Goal: Task Accomplishment & Management: Complete application form

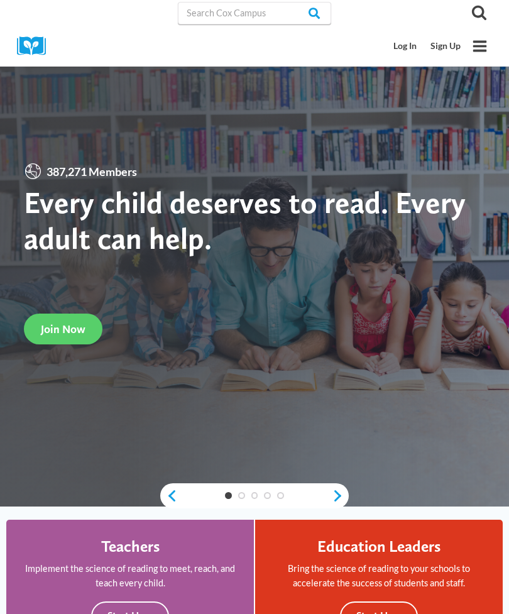
click at [443, 51] on link "Sign Up" at bounding box center [445, 46] width 44 height 23
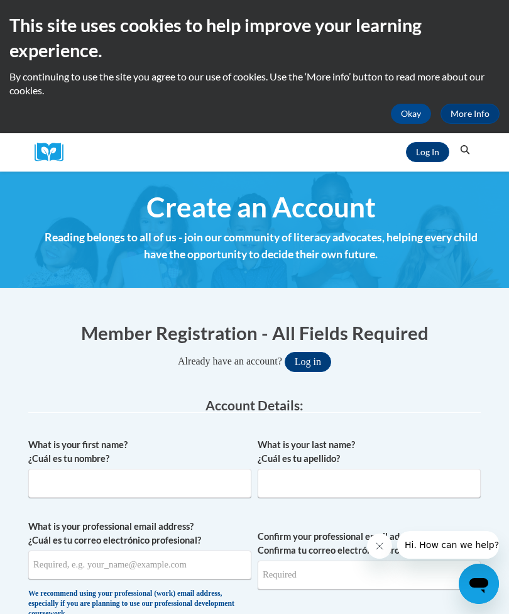
click at [392, 246] on h4 "Reading belongs to all of us - join our community of literacy advocates, helpin…" at bounding box center [261, 245] width 452 height 33
click at [203, 469] on input "What is your first name? ¿Cuál es tu nombre?" at bounding box center [139, 483] width 223 height 29
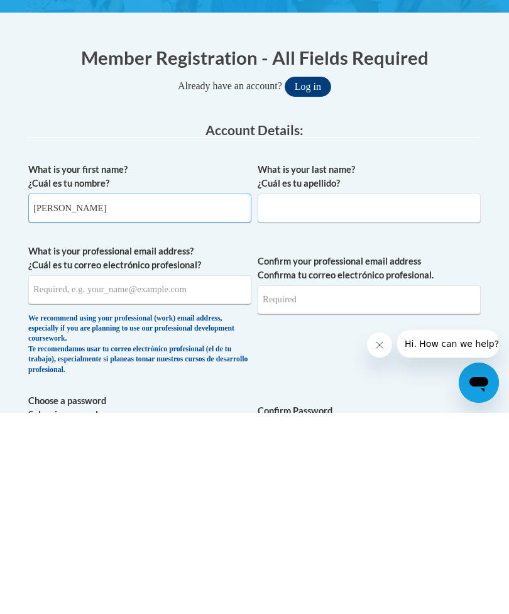
type input "[PERSON_NAME]"
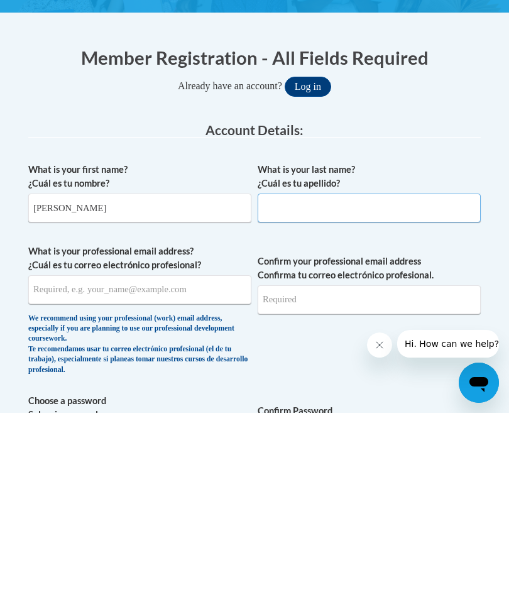
click at [369, 394] on input "What is your last name? ¿Cuál es tu apellido?" at bounding box center [369, 408] width 223 height 29
type input "[PERSON_NAME]"
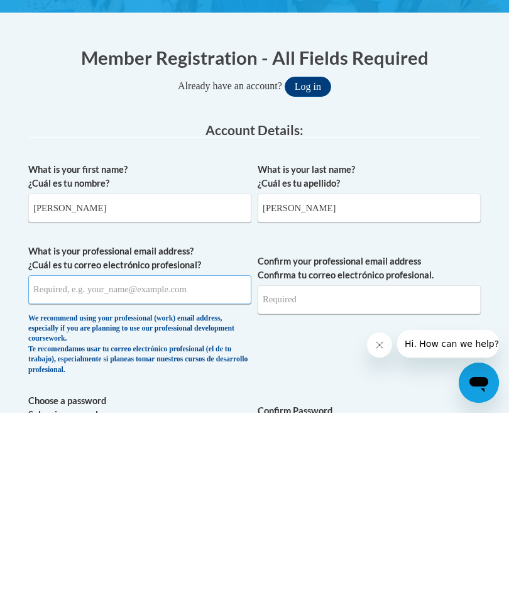
click at [224, 476] on input "What is your professional email address? ¿Cuál es tu correo electrónico profesi…" at bounding box center [139, 490] width 223 height 29
click at [84, 476] on input "[EMAIL_ADDRESS][DOMAIN_NAME]" at bounding box center [139, 490] width 223 height 29
type input "[EMAIL_ADDRESS][DOMAIN_NAME]"
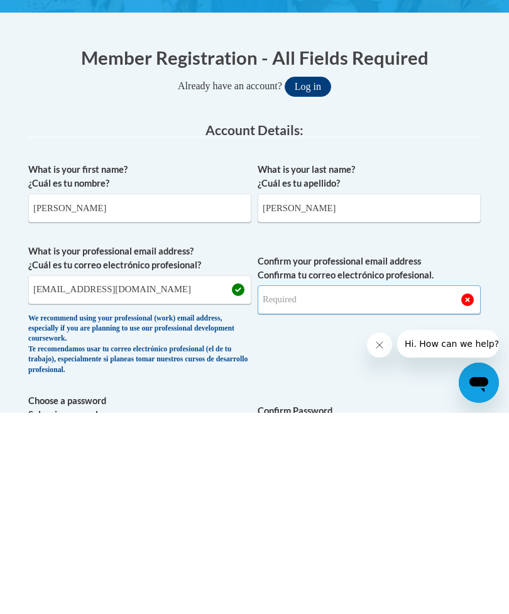
click at [364, 486] on input "Confirm your professional email address Confirma tu correo electrónico profesio…" at bounding box center [369, 500] width 223 height 29
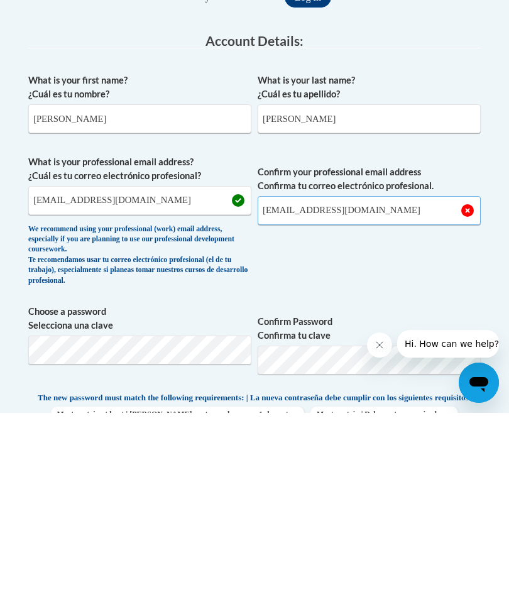
type input "[EMAIL_ADDRESS][DOMAIN_NAME]"
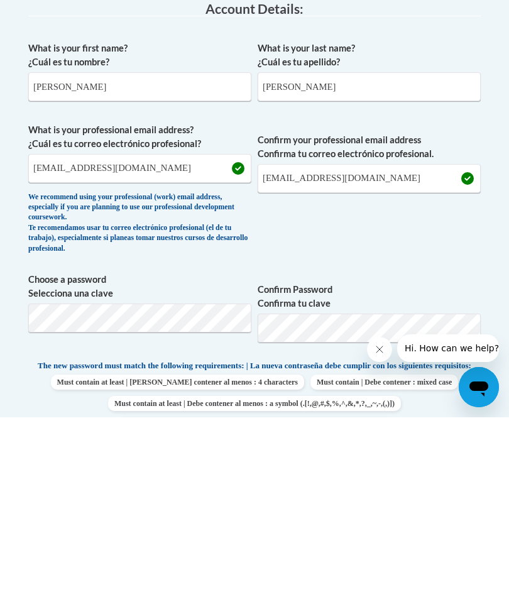
scroll to position [200, 0]
click at [215, 469] on label "Choose a password Selecciona una clave" at bounding box center [139, 483] width 223 height 28
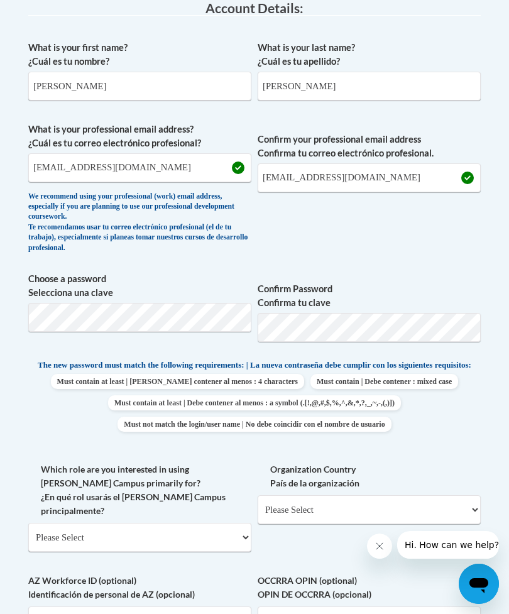
scroll to position [0, 0]
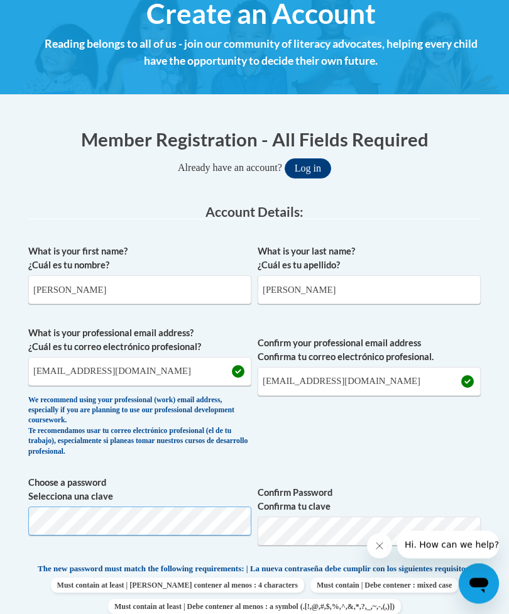
scroll to position [286, 0]
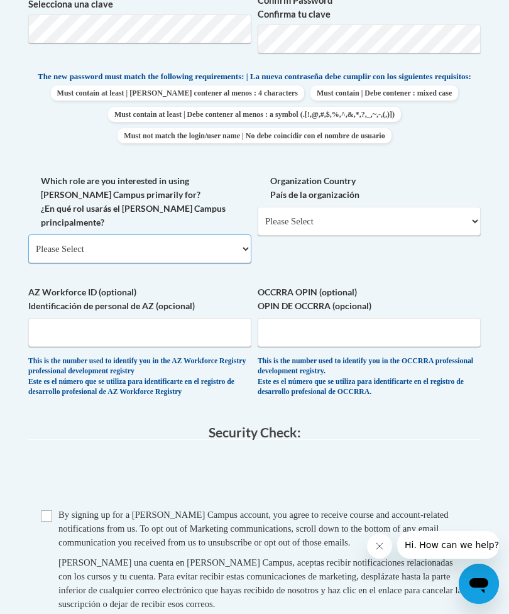
select select "fbf2d438-af2f-41f8-98f1-81c410e29de3"
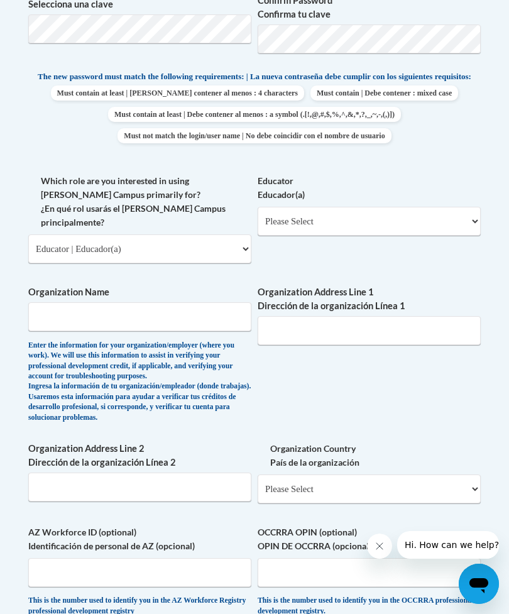
click at [446, 220] on select "Please Select Early Learning/Daycare Teacher/Family Home Care Provider | Maestr…" at bounding box center [369, 221] width 223 height 29
select select "67563ca1-16dc-4830-a7b3-94a34bed3689"
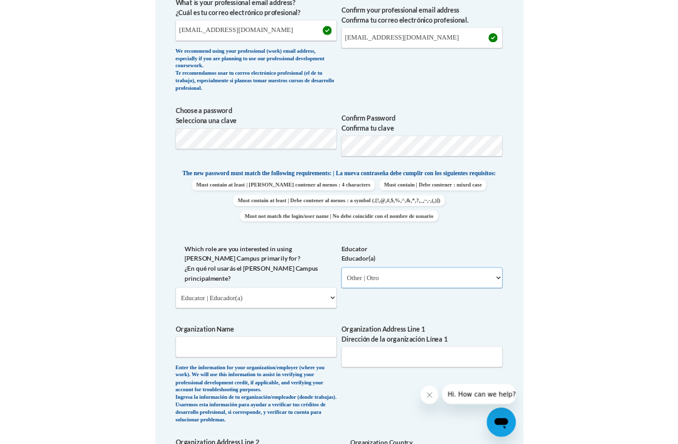
scroll to position [519, 0]
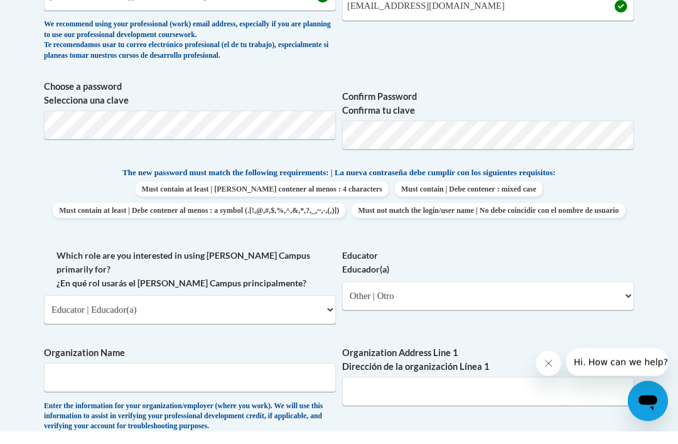
click at [508, 154] on span "Confirm Password Confirma tu clave" at bounding box center [488, 133] width 292 height 80
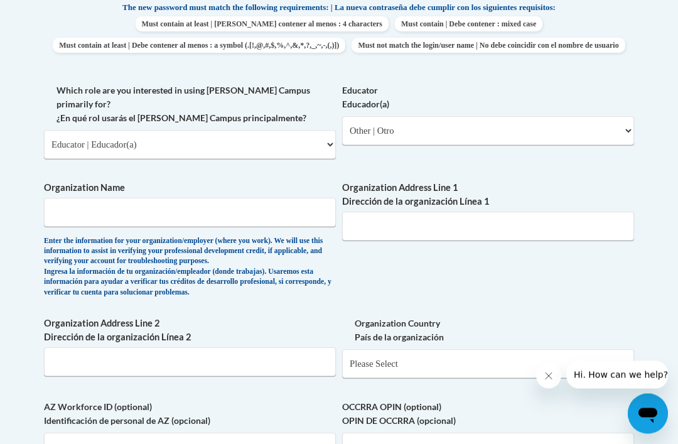
scroll to position [701, 0]
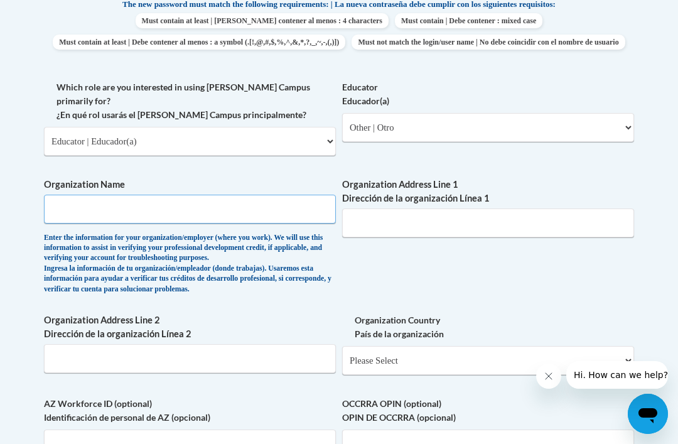
click at [264, 195] on input "Organization Name" at bounding box center [190, 209] width 292 height 29
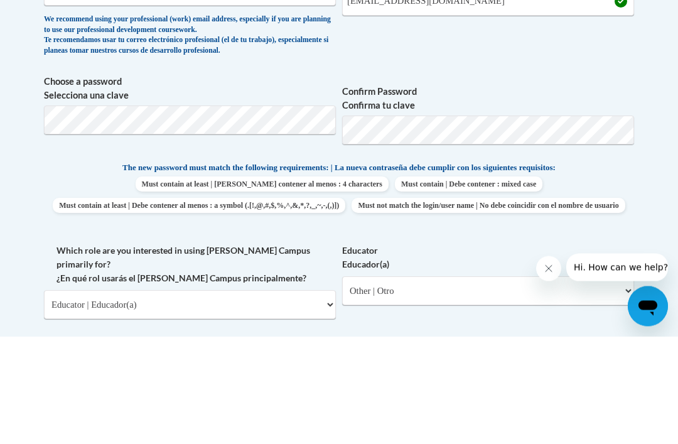
scroll to position [538, 0]
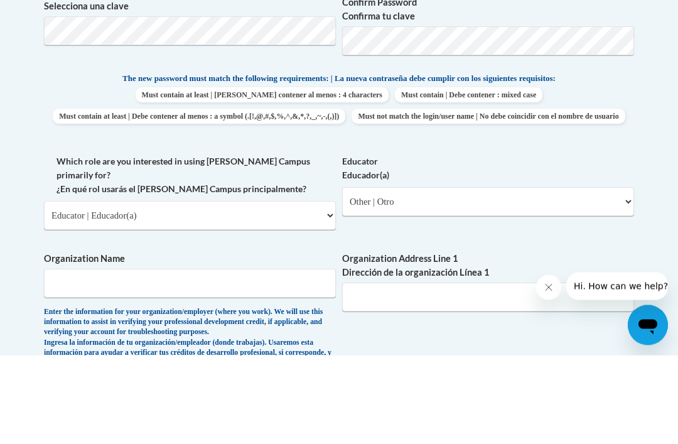
click at [247, 358] on input "Organization Name" at bounding box center [190, 372] width 292 height 29
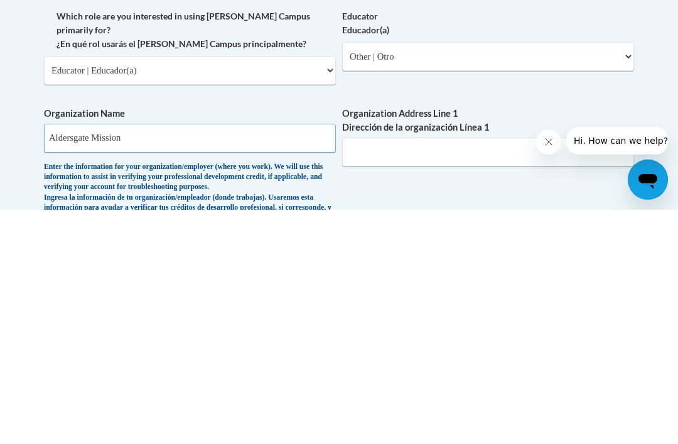
scroll to position [772, 0]
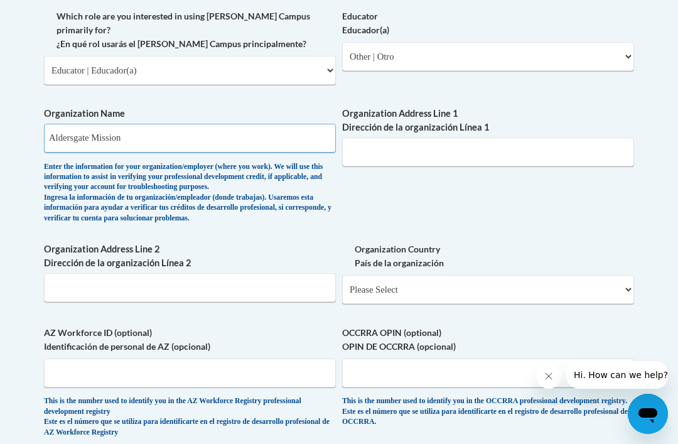
type input "Aldersgate Mission"
click at [431, 138] on input "Organization Address Line 1 Dirección de la organización Línea 1" at bounding box center [488, 152] width 292 height 29
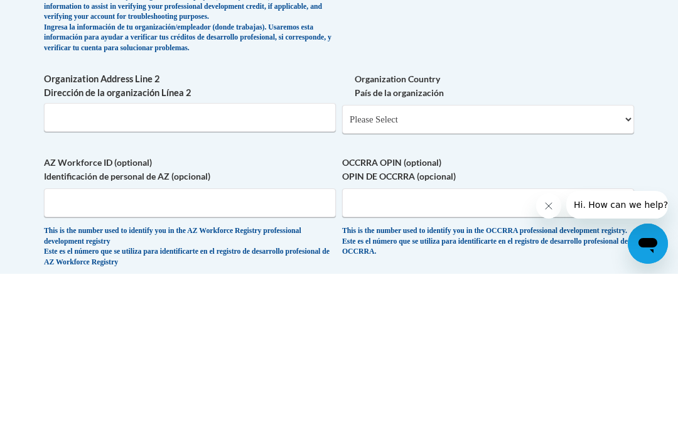
type input "[STREET_ADDRESS]"
click at [508, 275] on select "Please Select [GEOGRAPHIC_DATA] | [GEOGRAPHIC_DATA] Outside of [GEOGRAPHIC_DATA…" at bounding box center [488, 289] width 292 height 29
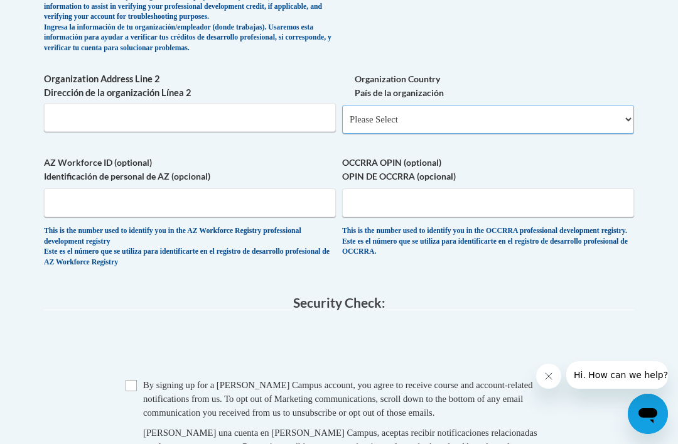
click at [475, 105] on select "Please Select [GEOGRAPHIC_DATA] | [GEOGRAPHIC_DATA] Outside of [GEOGRAPHIC_DATA…" at bounding box center [488, 119] width 292 height 29
select select "ad49bcad-a171-4b2e-b99c-48b446064914"
select select
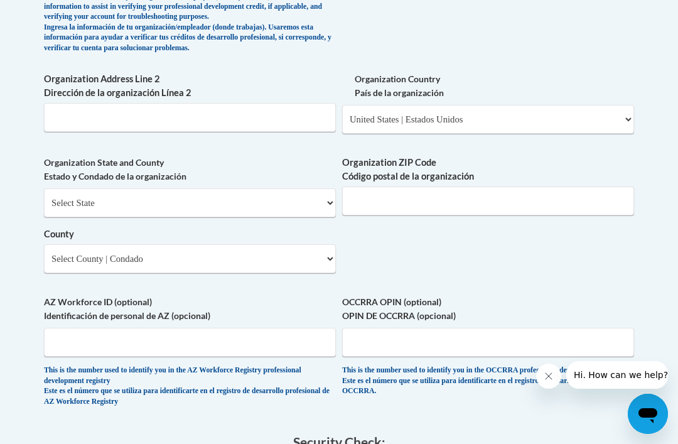
click at [328, 188] on select "Select State [US_STATE] [US_STATE] [US_STATE] [US_STATE] [US_STATE] [US_STATE] …" at bounding box center [190, 202] width 292 height 29
select select "[US_STATE]"
click at [323, 244] on select "Select County Adams [PERSON_NAME] Amite [PERSON_NAME] [PERSON_NAME] Chickasaw C…" at bounding box center [190, 258] width 292 height 29
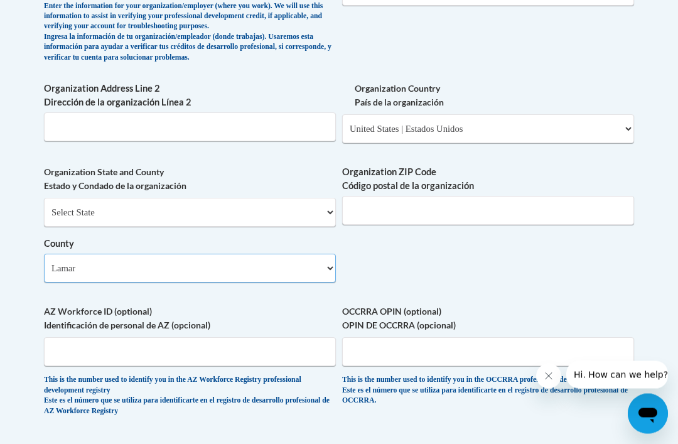
scroll to position [931, 0]
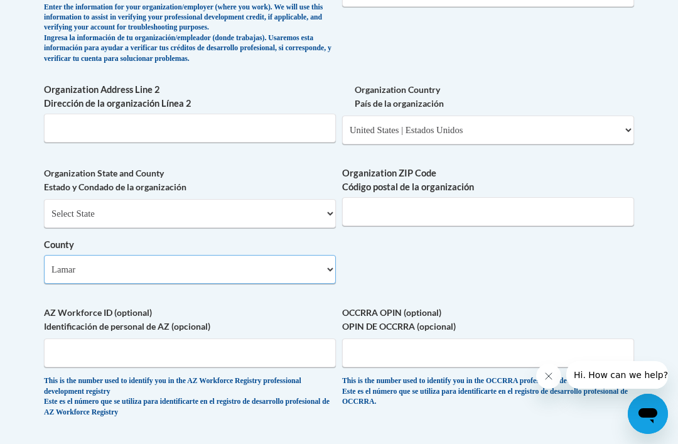
click at [330, 255] on select "Select County Adams [PERSON_NAME] Amite [PERSON_NAME] [PERSON_NAME] Chickasaw C…" at bounding box center [190, 269] width 292 height 29
click at [328, 255] on select "Select County Adams [PERSON_NAME] Amite [PERSON_NAME] [PERSON_NAME] Chickasaw C…" at bounding box center [190, 269] width 292 height 29
select select "[PERSON_NAME]"
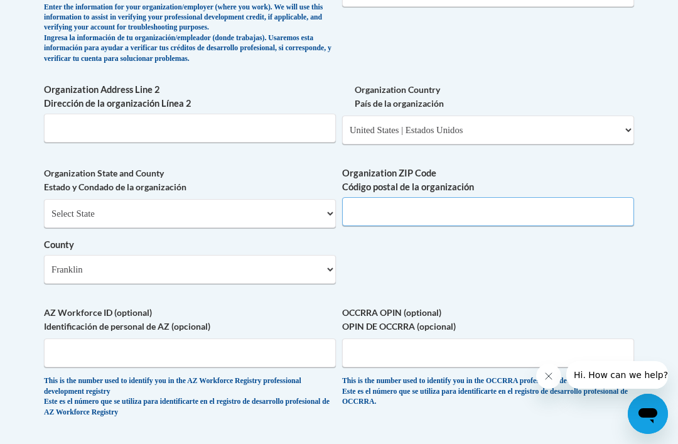
click at [415, 197] on input "Organization ZIP Code Código postal de la organización" at bounding box center [488, 211] width 292 height 29
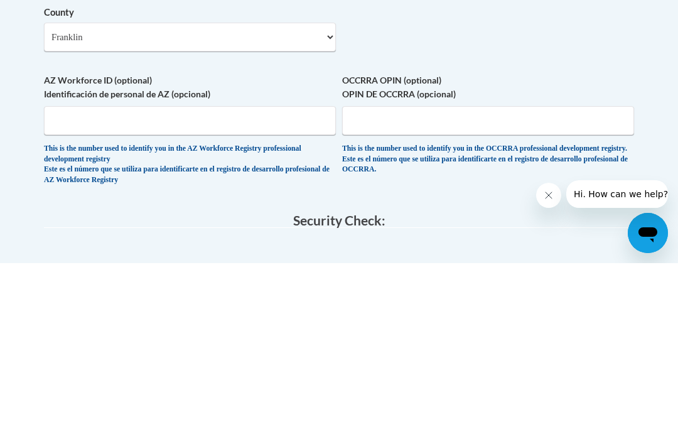
scroll to position [987, 0]
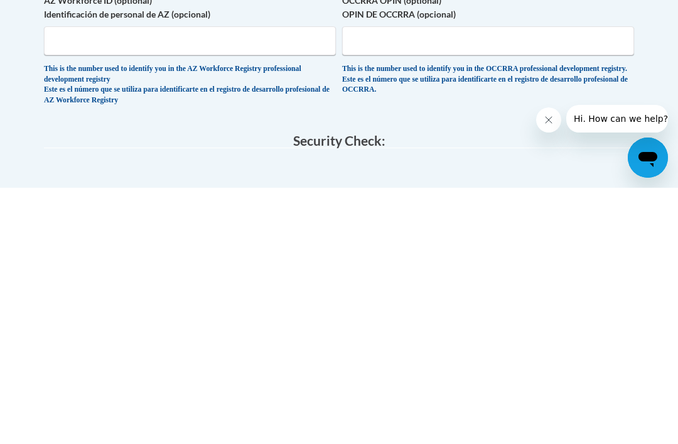
type input "39402"
checkbox input "true"
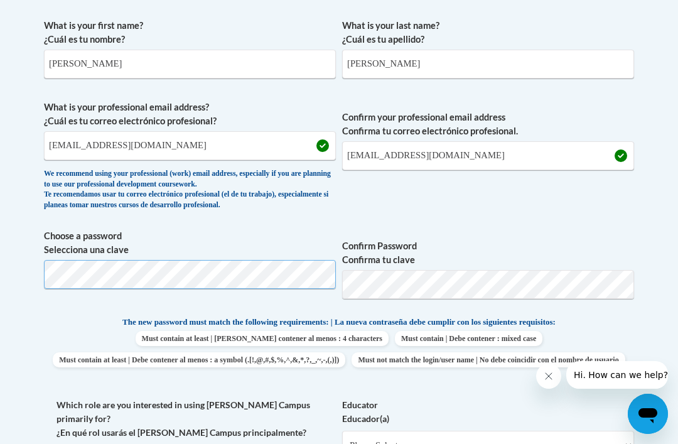
scroll to position [382, 0]
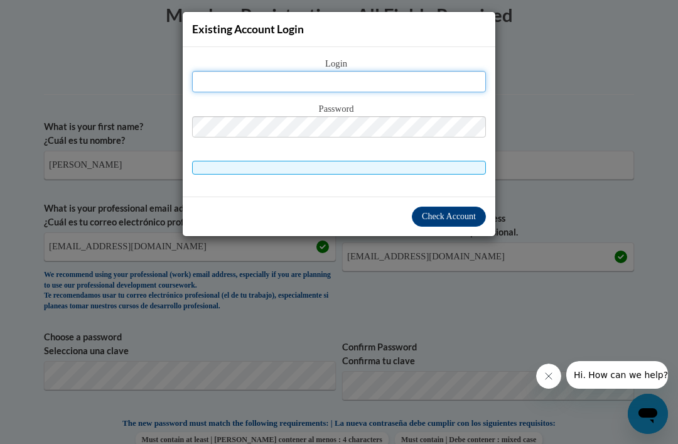
scroll to position [268, 0]
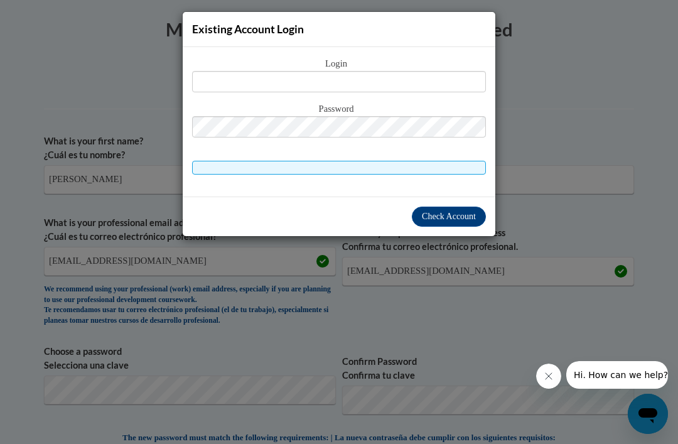
click at [508, 31] on div "Existing Account Login Login Password" at bounding box center [339, 222] width 678 height 444
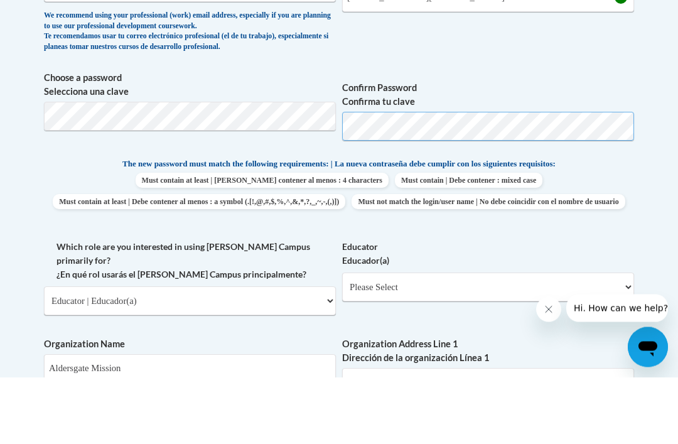
scroll to position [474, 0]
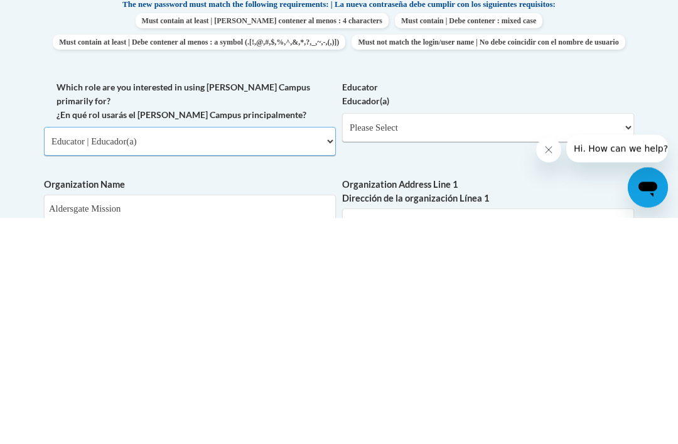
click at [328, 354] on select "Please Select College/University | Colegio/Universidad Community/Nonprofit Part…" at bounding box center [190, 368] width 292 height 29
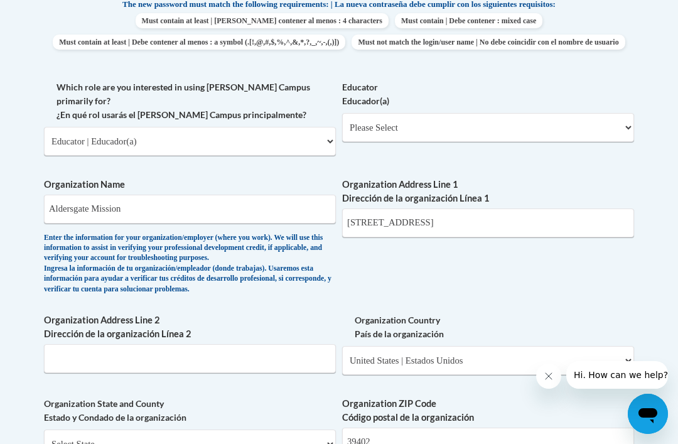
click at [508, 117] on select "Please Select Early Learning/Daycare Teacher/Family Home Care Provider | Maestr…" at bounding box center [488, 127] width 292 height 29
select select "67563ca1-16dc-4830-a7b3-94a34bed3689"
select select "null"
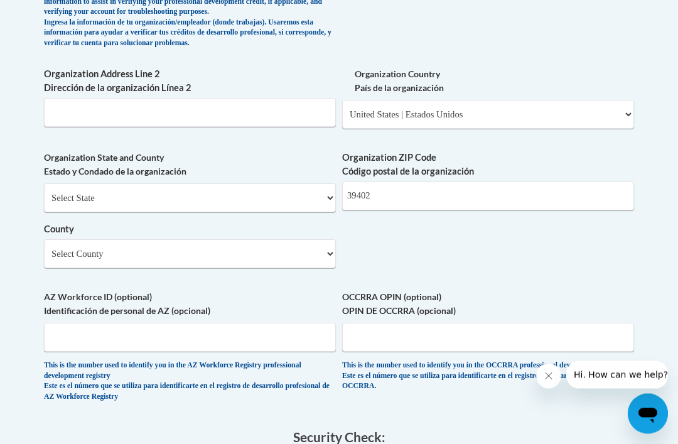
scroll to position [950, 0]
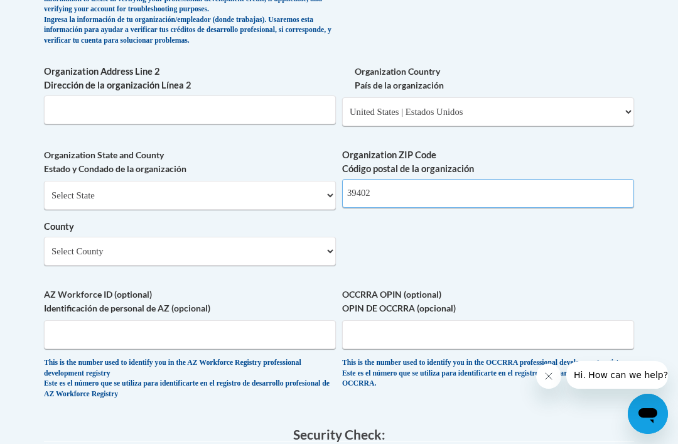
click at [397, 179] on input "39402" at bounding box center [488, 193] width 292 height 29
click at [425, 179] on input "39402" at bounding box center [488, 193] width 292 height 29
type input "39401"
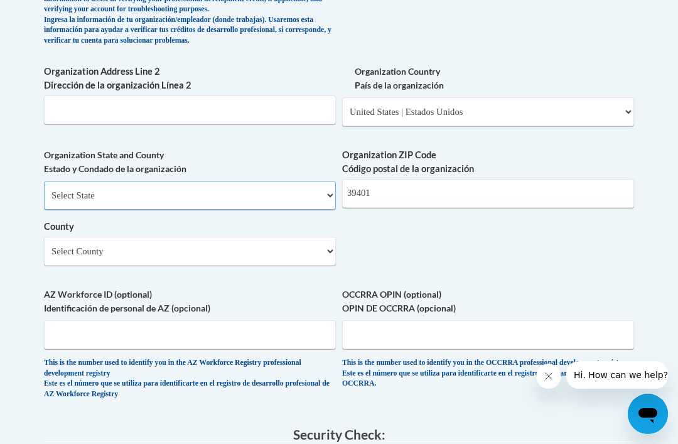
click at [224, 181] on select "Select State [US_STATE] [US_STATE] [US_STATE] [US_STATE] [US_STATE] [US_STATE] …" at bounding box center [190, 195] width 292 height 29
click at [325, 181] on select "Select State [US_STATE] [US_STATE] [US_STATE] [US_STATE] [US_STATE] [US_STATE] …" at bounding box center [190, 195] width 292 height 29
select select "[US_STATE]"
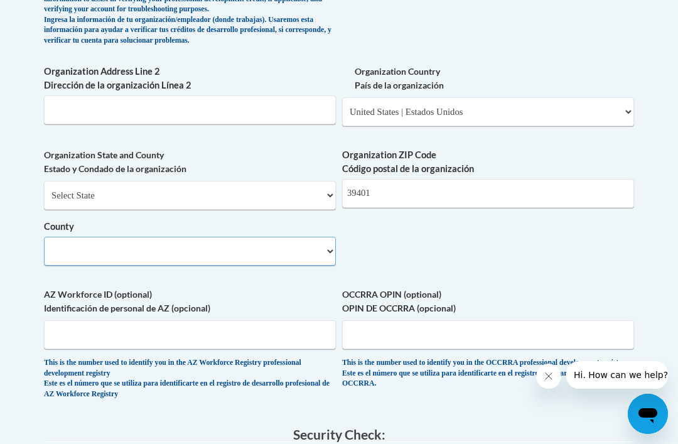
click at [325, 237] on select "County" at bounding box center [190, 251] width 292 height 29
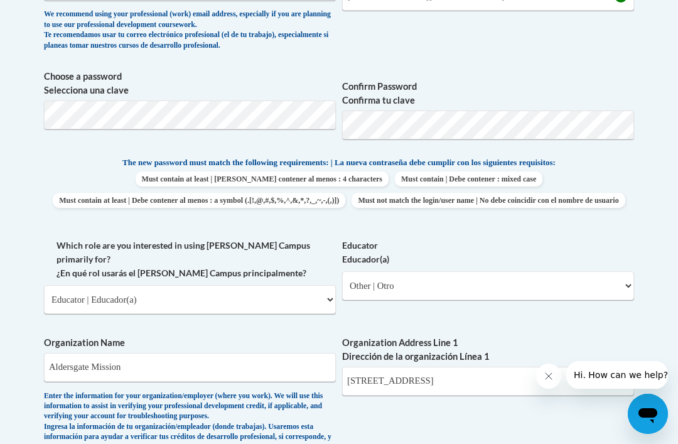
scroll to position [547, 0]
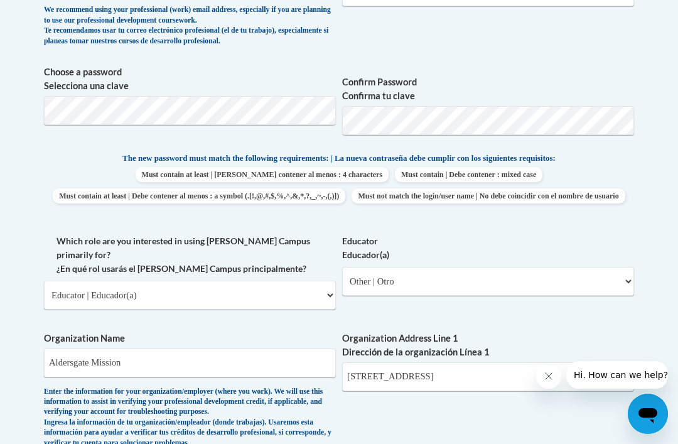
click at [228, 131] on span "Choose a password Selecciona una clave" at bounding box center [190, 105] width 292 height 80
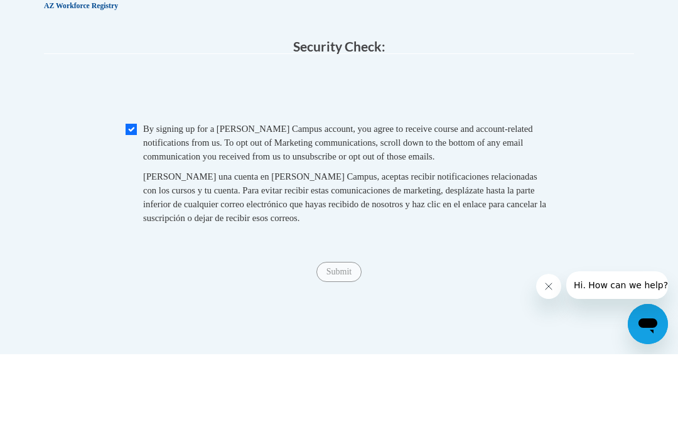
scroll to position [1338, 0]
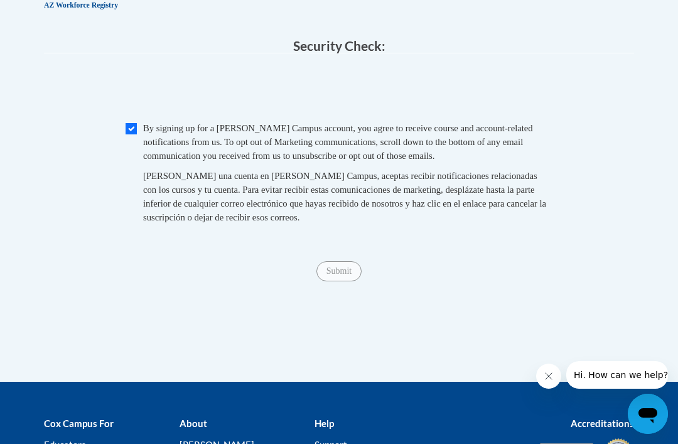
click at [355, 265] on span "Submit" at bounding box center [339, 270] width 45 height 10
click at [352, 265] on span "Submit" at bounding box center [339, 270] width 45 height 10
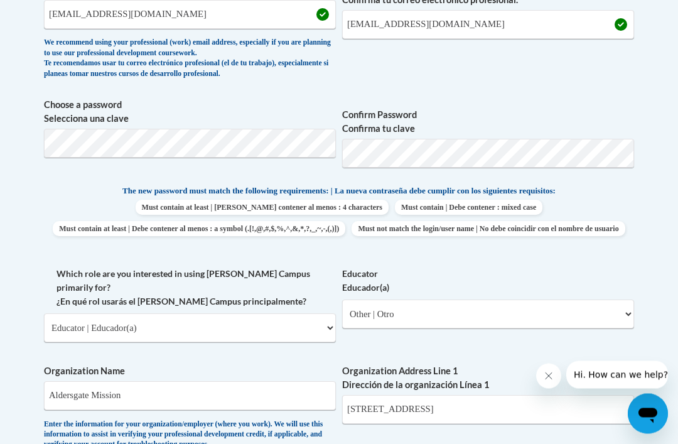
scroll to position [514, 0]
click at [508, 100] on div "Member Registration - All Fields Required Already have an account? Log in Prefe…" at bounding box center [339, 445] width 609 height 1374
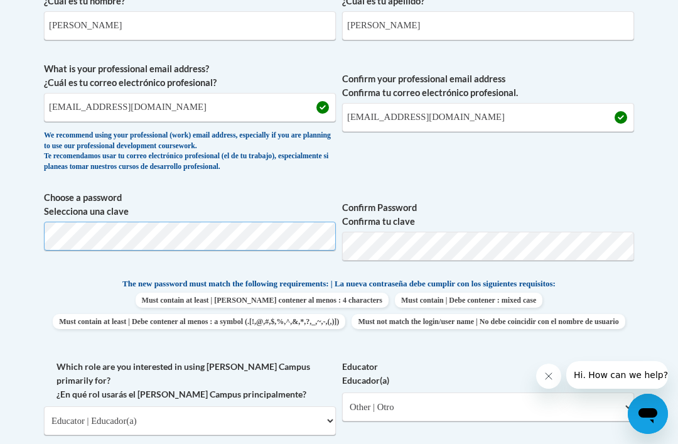
scroll to position [421, 0]
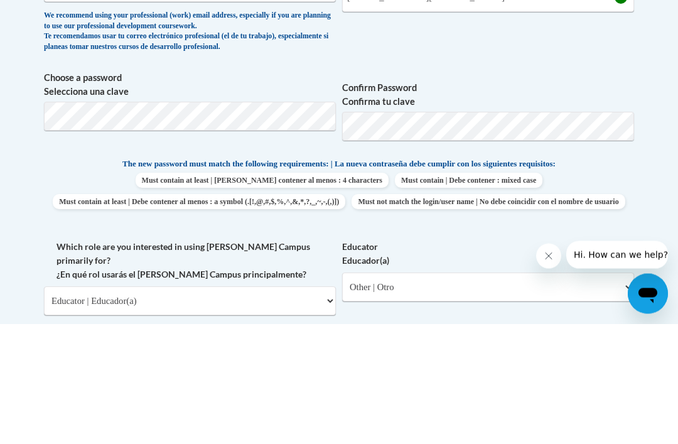
click at [508, 202] on label "Confirm Password Confirma tu clave" at bounding box center [488, 216] width 292 height 28
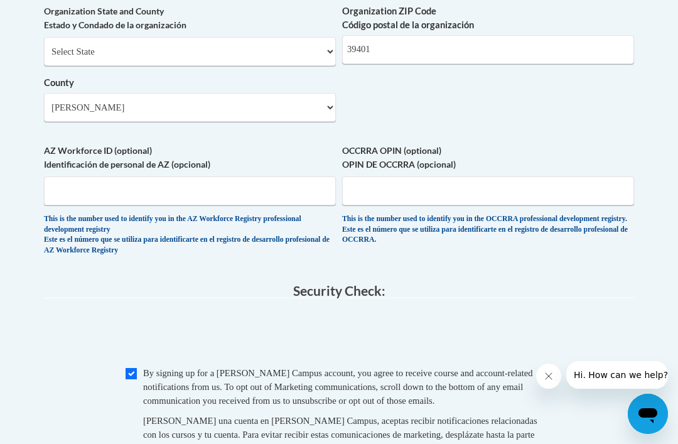
scroll to position [1100, 0]
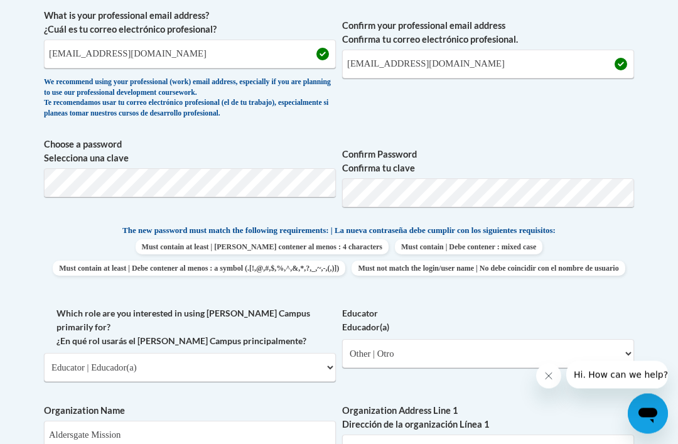
scroll to position [475, 0]
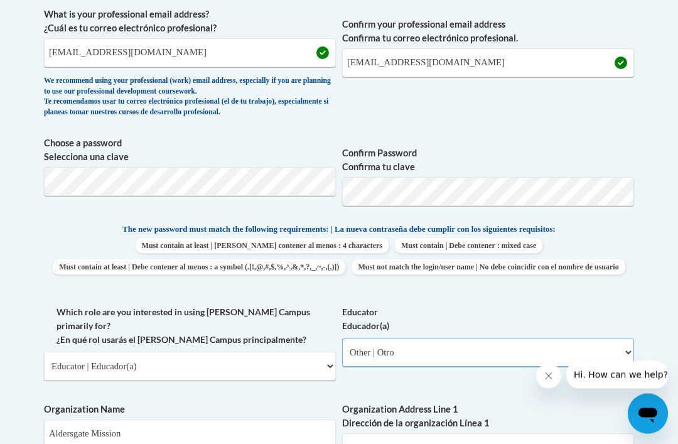
click at [508, 344] on select "Please Select Early Learning/Daycare Teacher/Family Home Care Provider | Maestr…" at bounding box center [488, 353] width 292 height 29
click at [508, 294] on div "What is your first name? ¿Cuál es tu nombre? [PERSON_NAME] What is your last na…" at bounding box center [339, 403] width 590 height 966
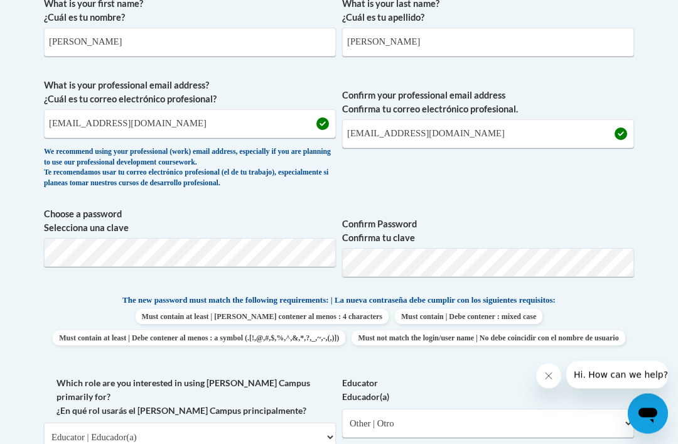
scroll to position [404, 0]
click at [474, 129] on input "[EMAIL_ADDRESS][DOMAIN_NAME]" at bounding box center [488, 135] width 292 height 29
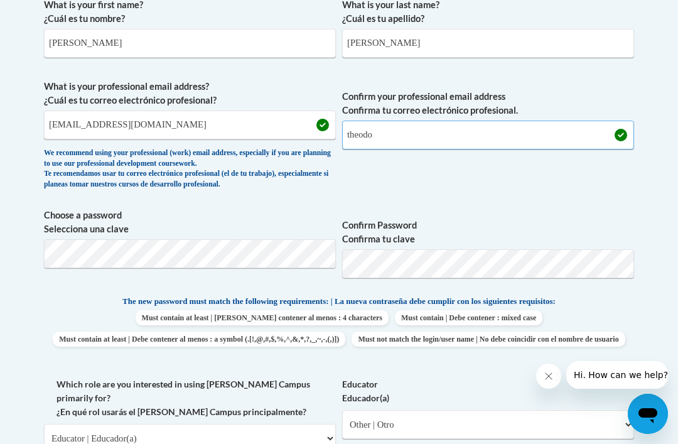
type input "theod"
click at [180, 127] on input "[EMAIL_ADDRESS][DOMAIN_NAME]" at bounding box center [190, 125] width 292 height 29
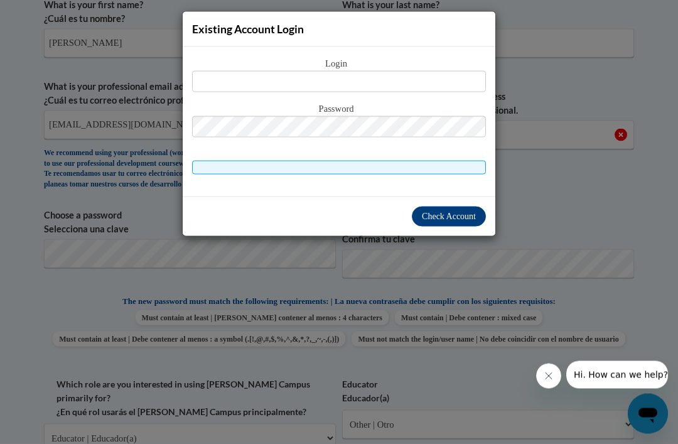
click at [508, 104] on div "Existing Account Login Login Password" at bounding box center [339, 222] width 678 height 444
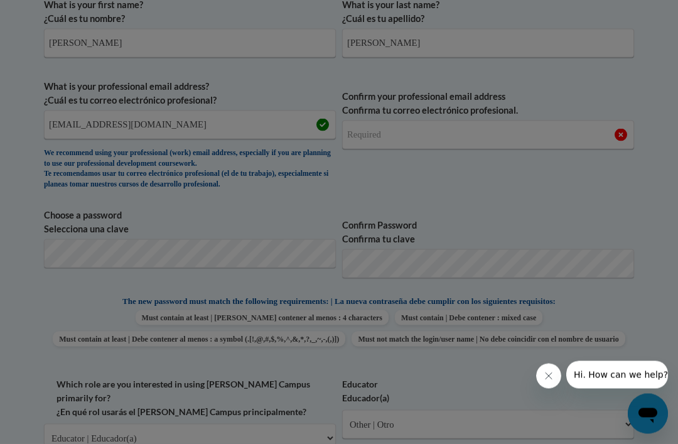
scroll to position [404, 0]
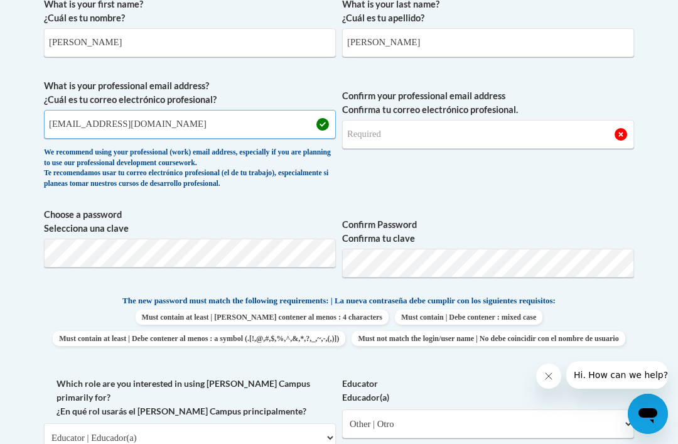
click at [172, 134] on input "[EMAIL_ADDRESS][DOMAIN_NAME]" at bounding box center [190, 124] width 292 height 29
type input "the"
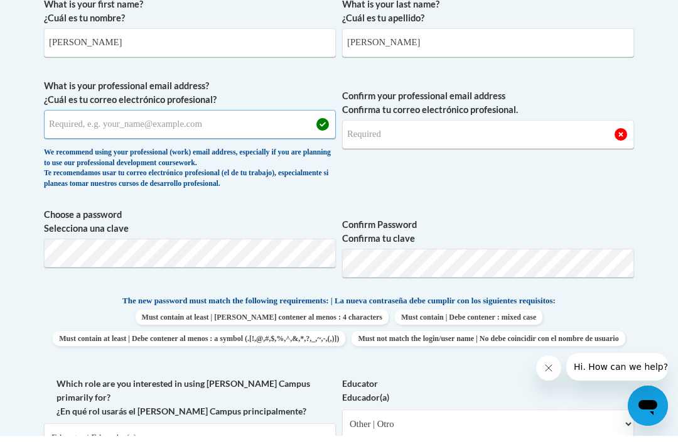
scroll to position [395, 0]
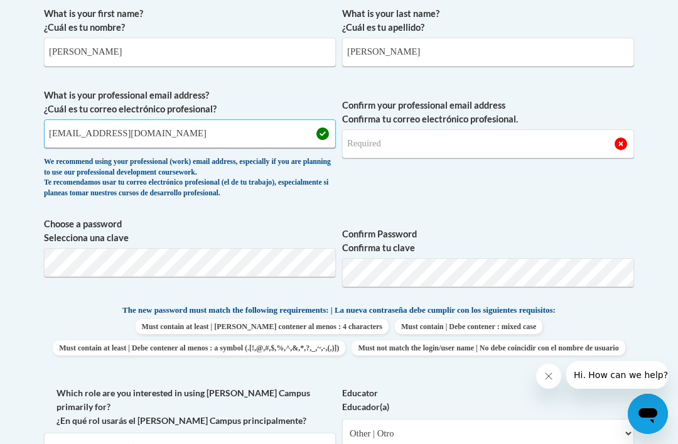
click at [94, 130] on input "[EMAIL_ADDRESS][DOMAIN_NAME]" at bounding box center [190, 133] width 292 height 29
type input "[EMAIL_ADDRESS][DOMAIN_NAME]"
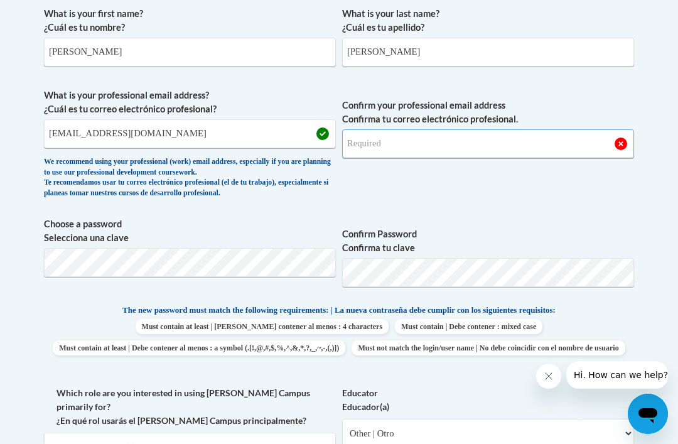
click at [403, 138] on input "Confirm your professional email address Confirma tu correo electrónico profesio…" at bounding box center [488, 143] width 292 height 29
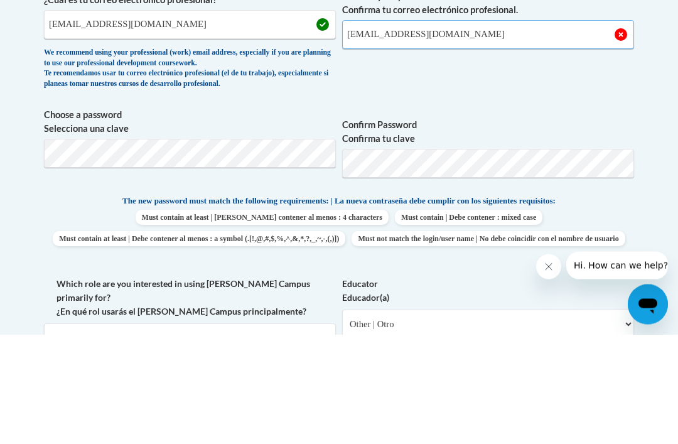
type input "[EMAIL_ADDRESS][DOMAIN_NAME]"
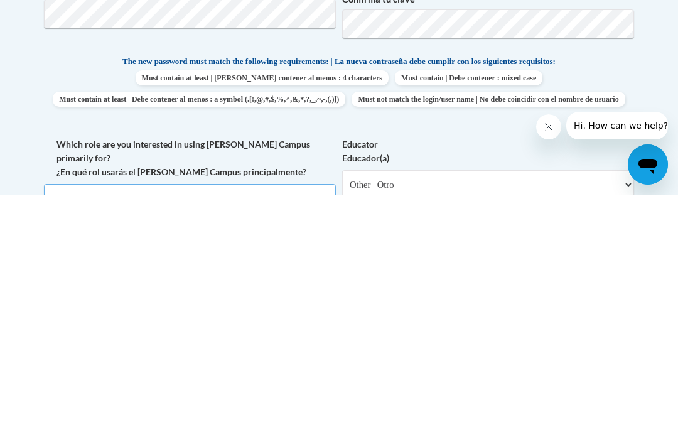
click at [283, 433] on select "Please Select College/University | Colegio/Universidad Community/Nonprofit Part…" at bounding box center [190, 447] width 292 height 29
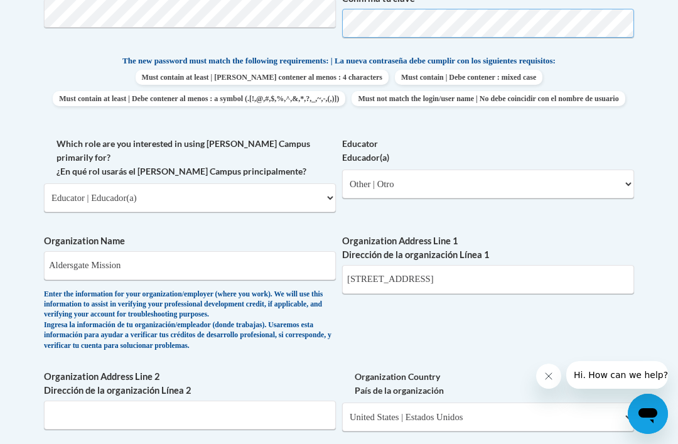
scroll to position [644, 0]
click at [300, 184] on select "Please Select College/University | Colegio/Universidad Community/Nonprofit Part…" at bounding box center [190, 198] width 292 height 29
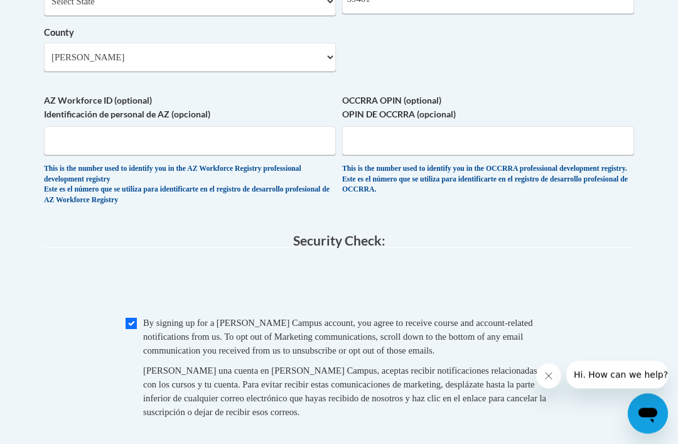
scroll to position [1159, 0]
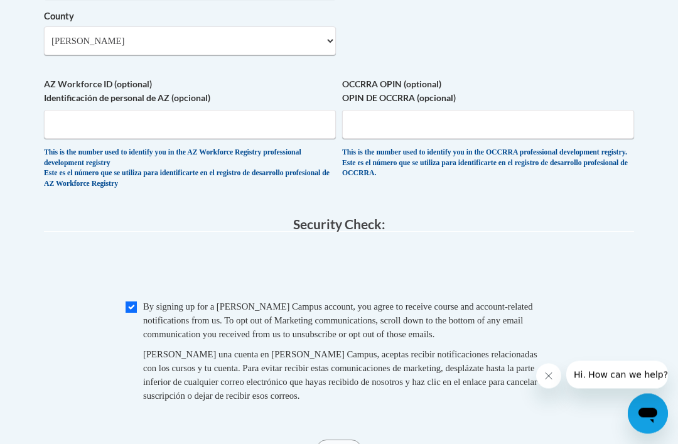
click at [335, 444] on span "Submit" at bounding box center [339, 449] width 45 height 10
click at [342, 444] on span "Submit" at bounding box center [339, 449] width 45 height 10
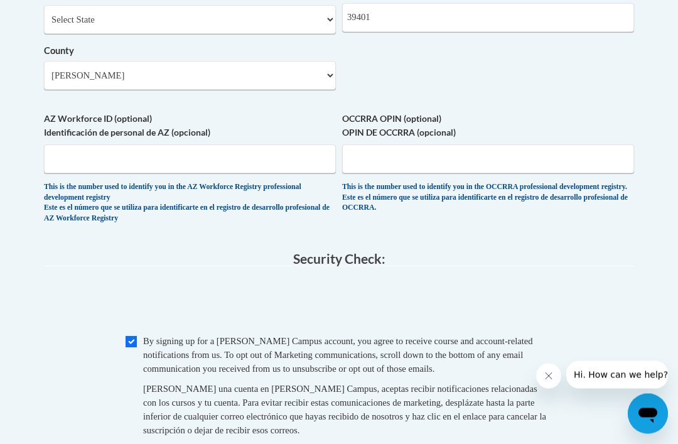
click at [508, 372] on span "Hi. How can we help?" at bounding box center [621, 374] width 94 height 10
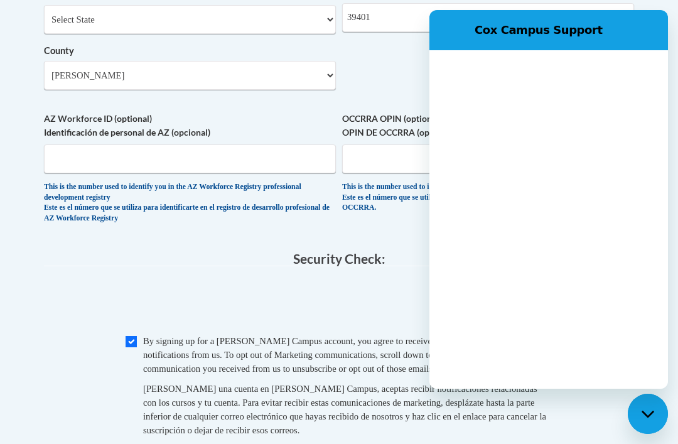
scroll to position [0, 0]
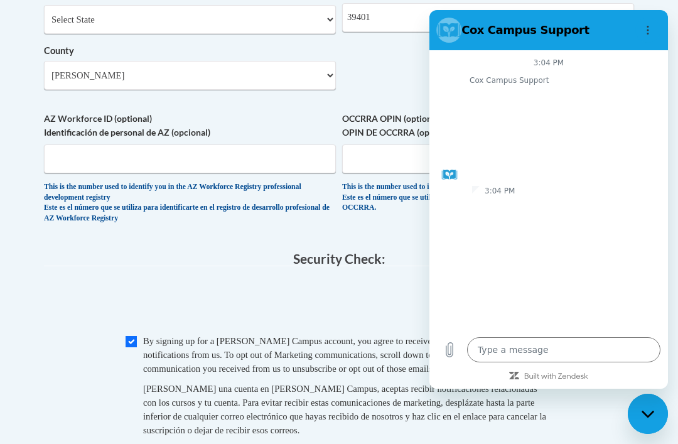
type textarea "x"
